Goal: Browse casually: Explore the website without a specific task or goal

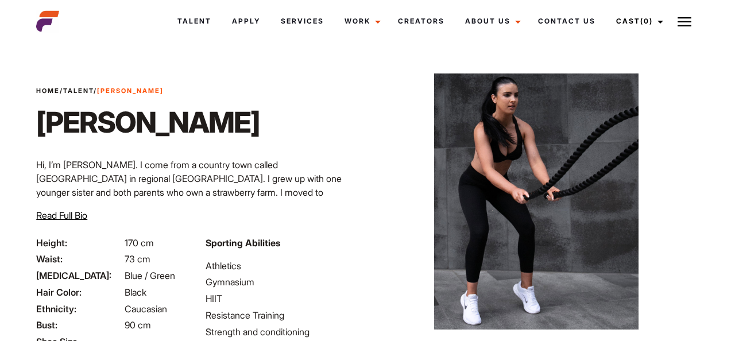
click at [256, 165] on p "Hi, I’m [PERSON_NAME]. I come from a country town called [GEOGRAPHIC_DATA] in r…" at bounding box center [198, 220] width 325 height 124
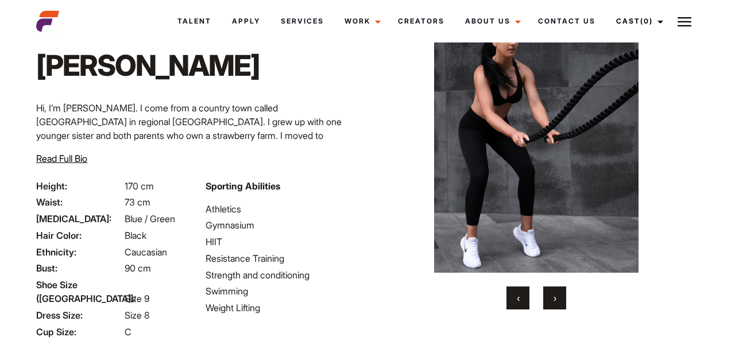
scroll to position [53, 0]
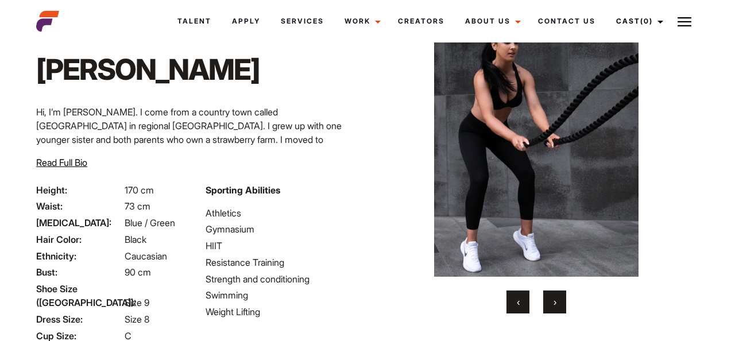
click at [557, 306] on button "›" at bounding box center [554, 302] width 23 height 23
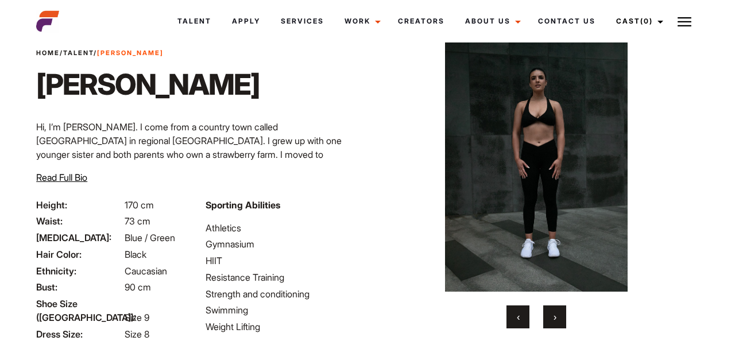
scroll to position [32, 0]
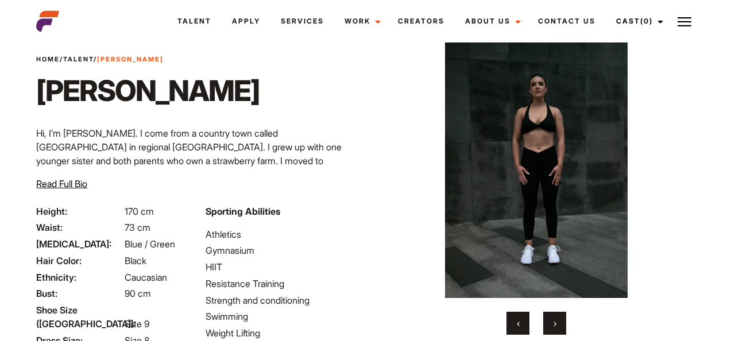
click at [556, 326] on span "›" at bounding box center [555, 323] width 3 height 11
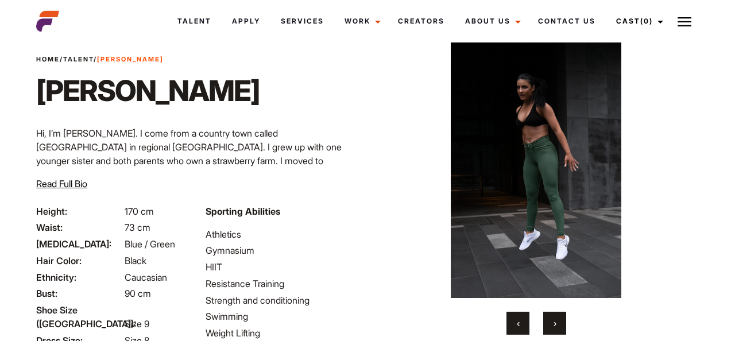
click at [556, 326] on span "›" at bounding box center [555, 323] width 3 height 11
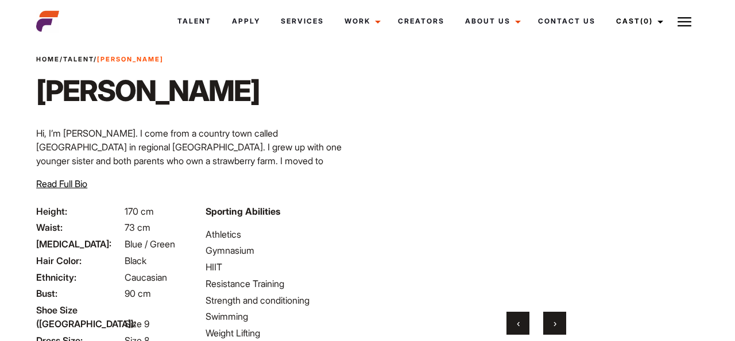
click at [556, 326] on span "›" at bounding box center [555, 323] width 3 height 11
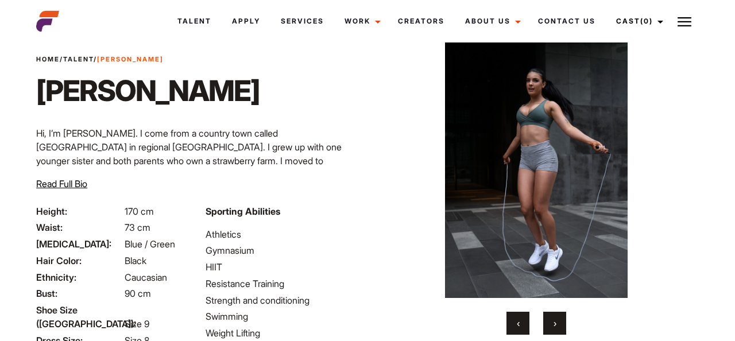
click at [556, 326] on span "›" at bounding box center [555, 323] width 3 height 11
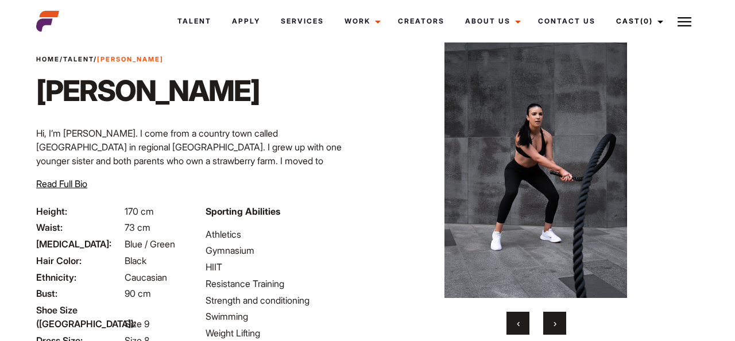
click at [556, 326] on span "›" at bounding box center [555, 323] width 3 height 11
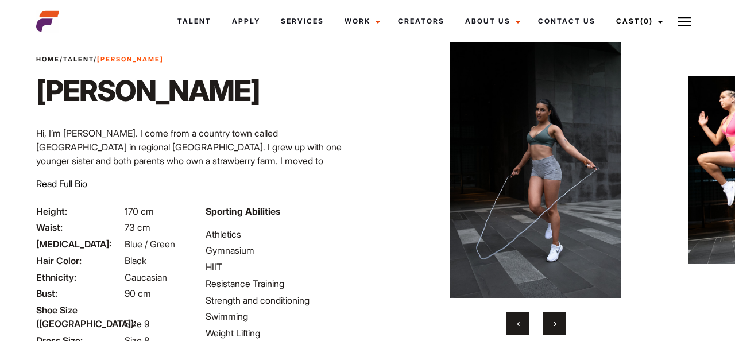
click at [556, 326] on span "›" at bounding box center [555, 323] width 3 height 11
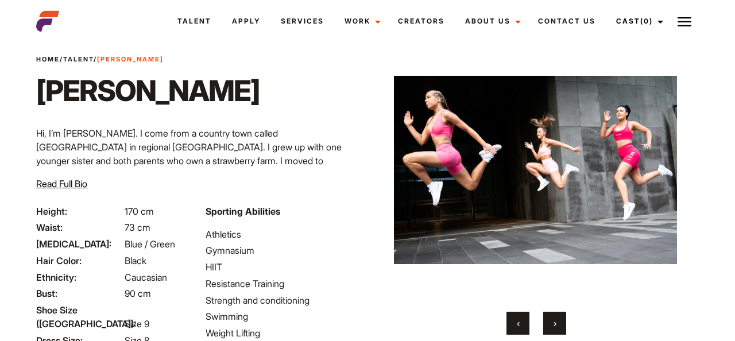
click at [556, 326] on span "›" at bounding box center [555, 323] width 3 height 11
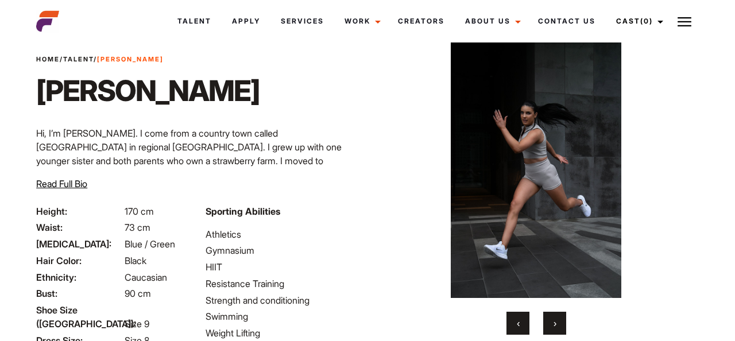
click at [556, 326] on span "›" at bounding box center [555, 323] width 3 height 11
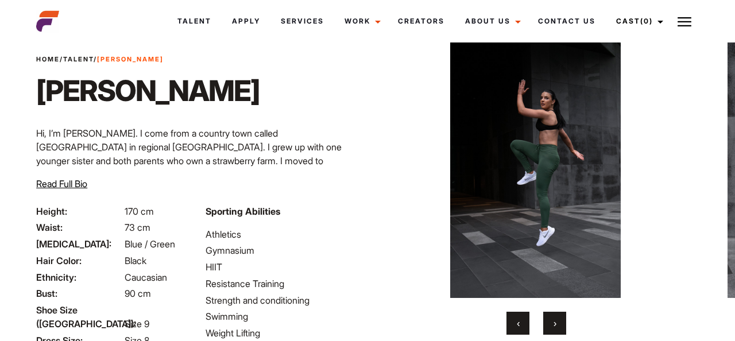
click at [556, 326] on span "›" at bounding box center [555, 323] width 3 height 11
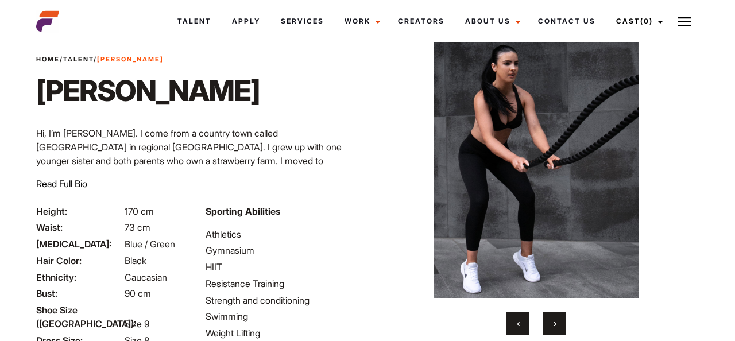
click at [556, 326] on span "›" at bounding box center [555, 323] width 3 height 11
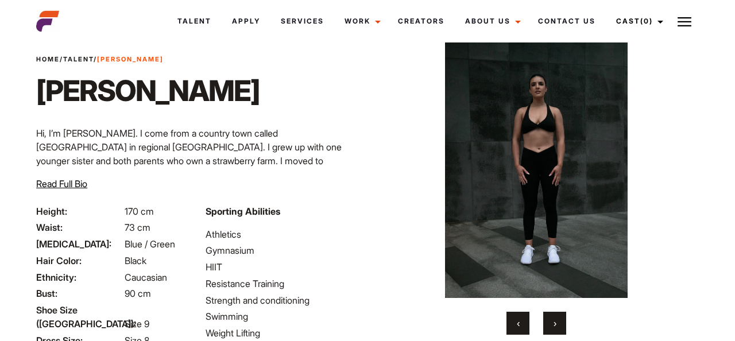
click at [556, 326] on span "›" at bounding box center [555, 323] width 3 height 11
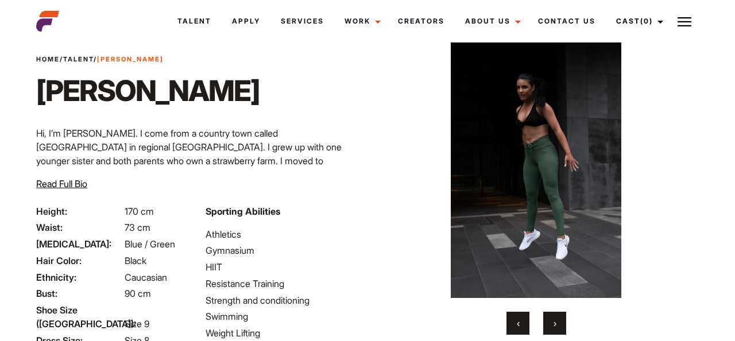
click at [556, 326] on span "›" at bounding box center [555, 323] width 3 height 11
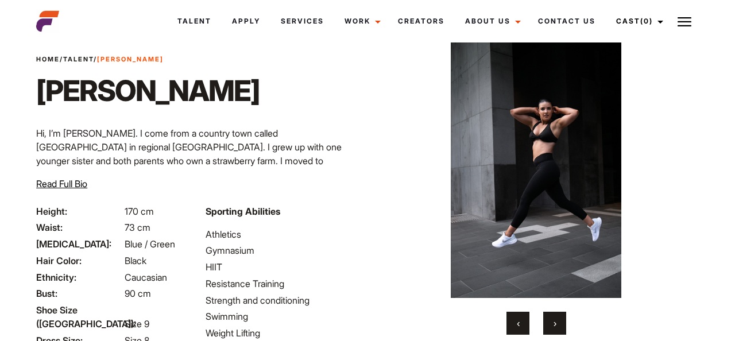
click at [556, 326] on span "›" at bounding box center [555, 323] width 3 height 11
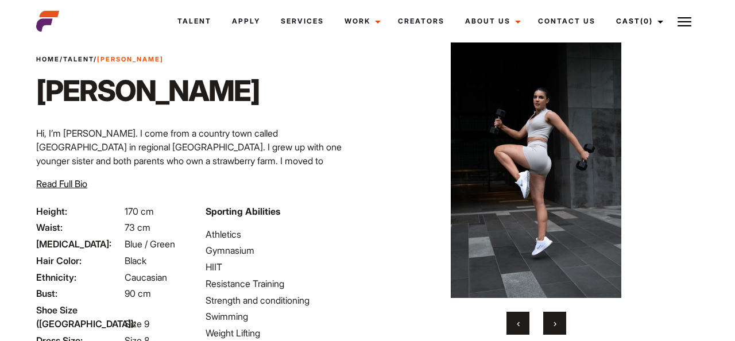
click at [556, 326] on span "›" at bounding box center [555, 323] width 3 height 11
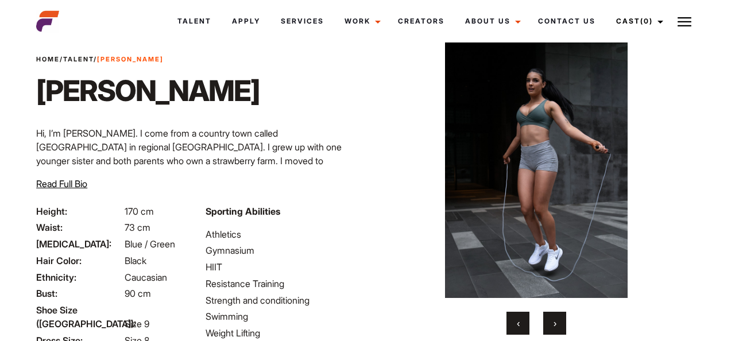
click at [556, 326] on span "›" at bounding box center [555, 323] width 3 height 11
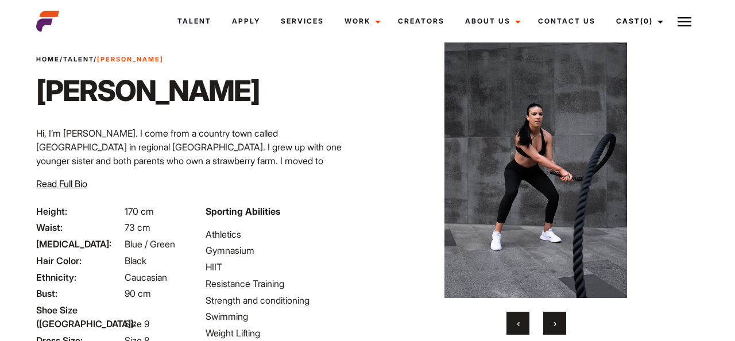
click at [556, 326] on span "›" at bounding box center [555, 323] width 3 height 11
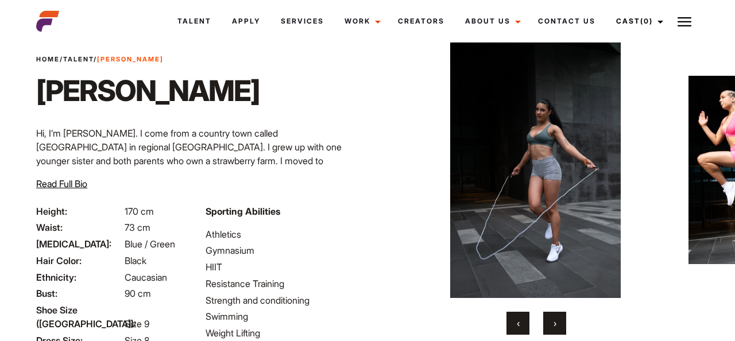
scroll to position [124, 0]
